Goal: Information Seeking & Learning: Find specific fact

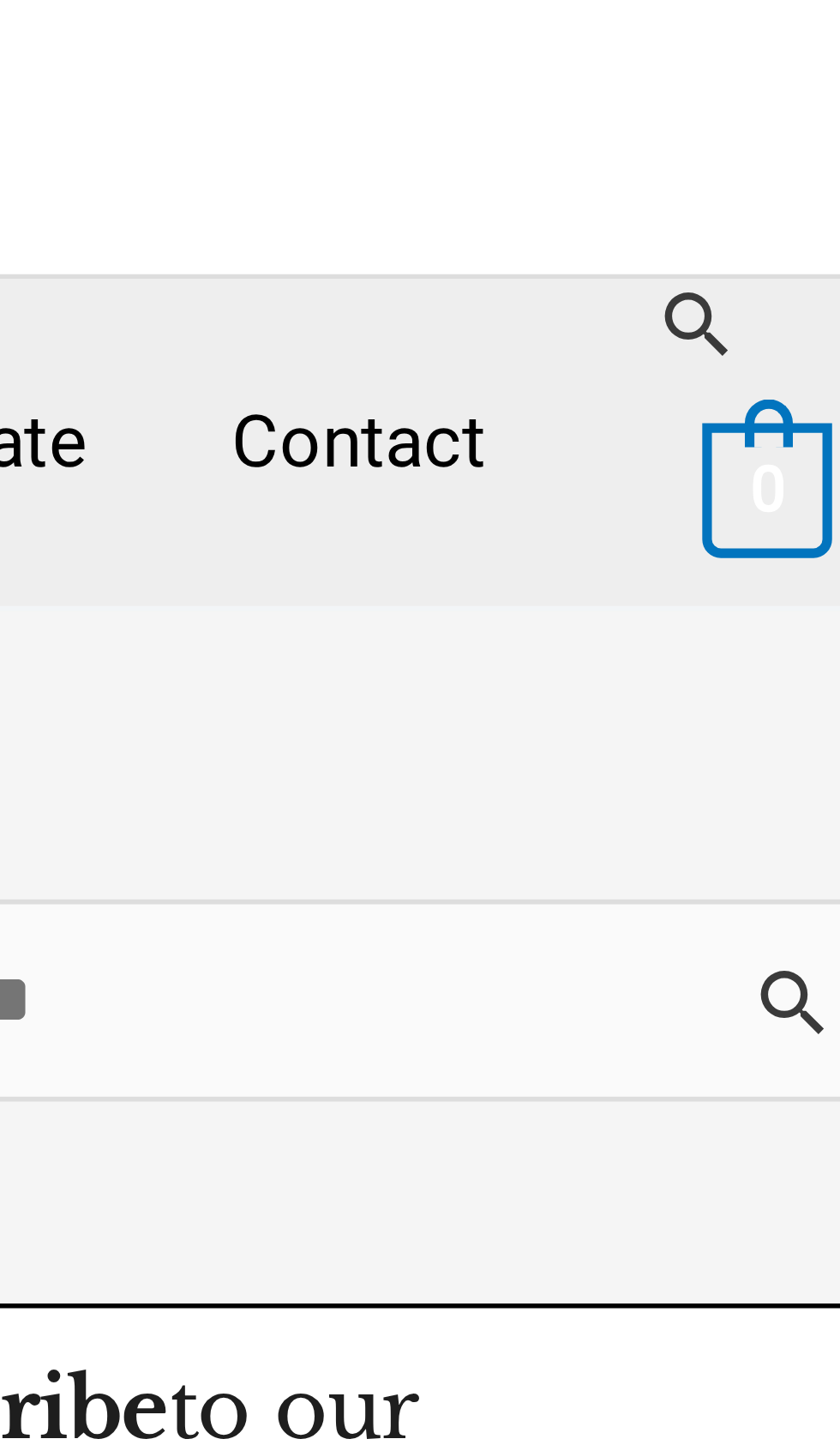
click at [781, 133] on link "Search" at bounding box center [785, 136] width 15 height 15
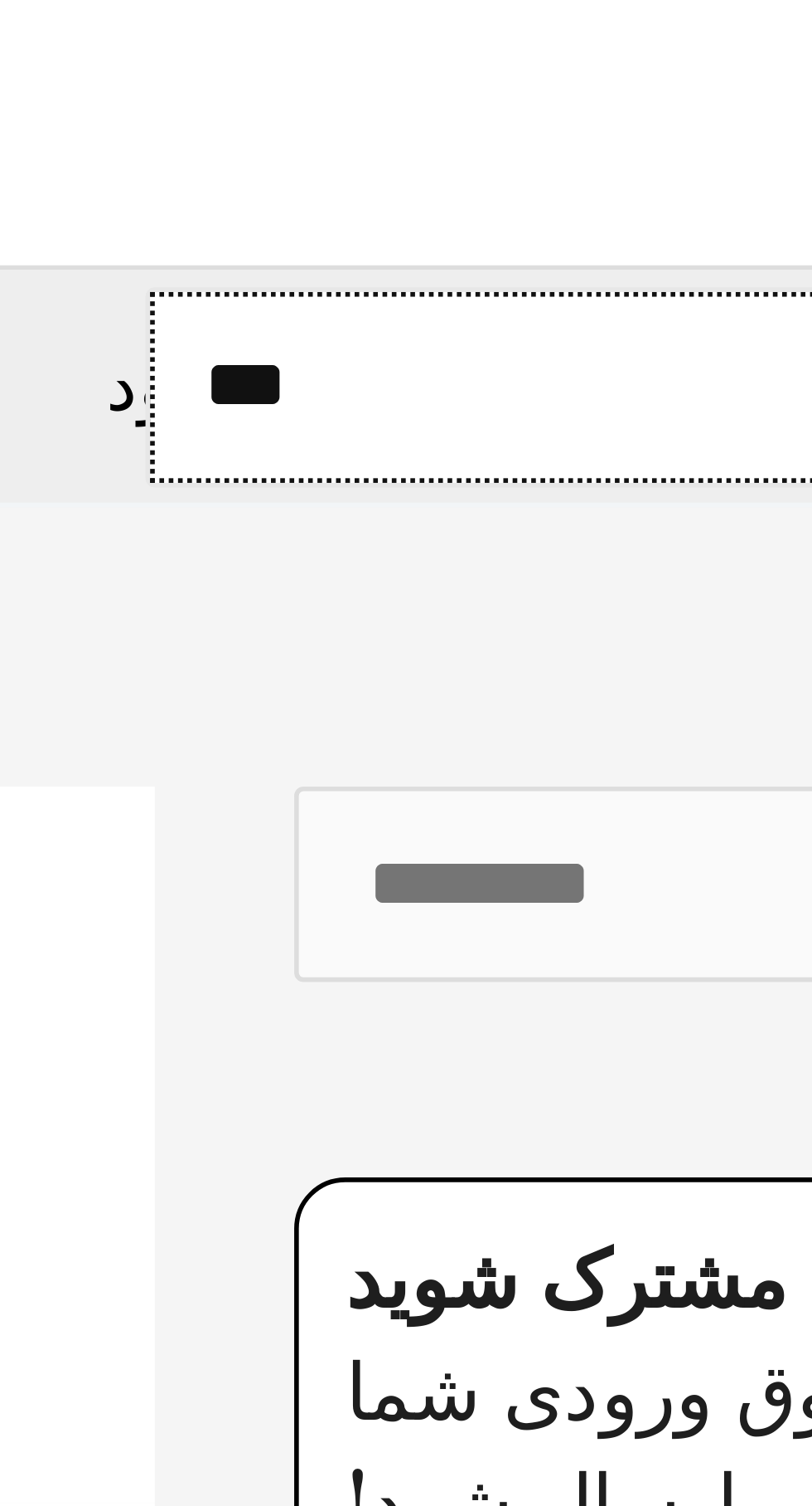
type input "*"
type input "*****"
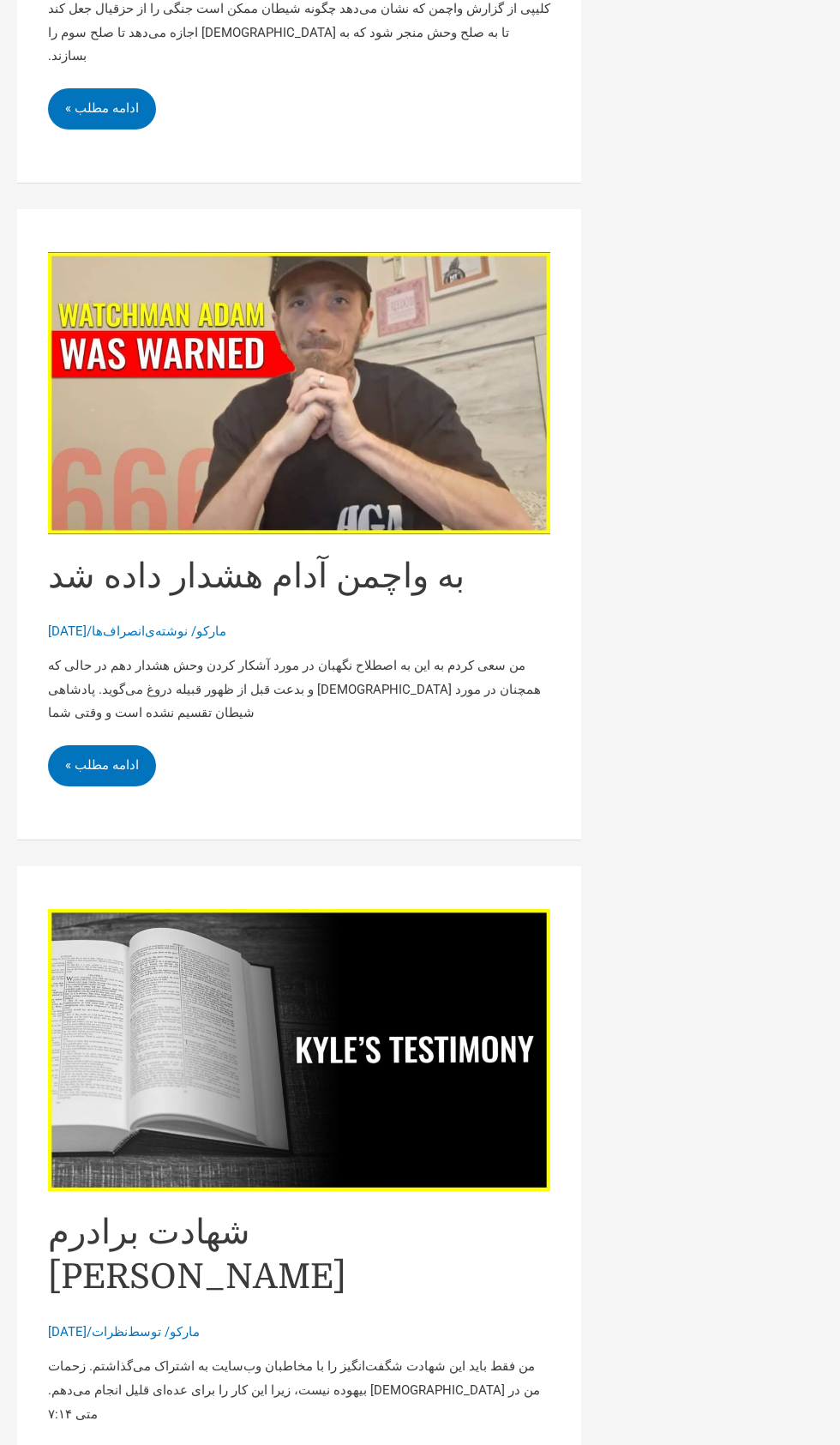
scroll to position [5950, 0]
